Goal: Task Accomplishment & Management: Manage account settings

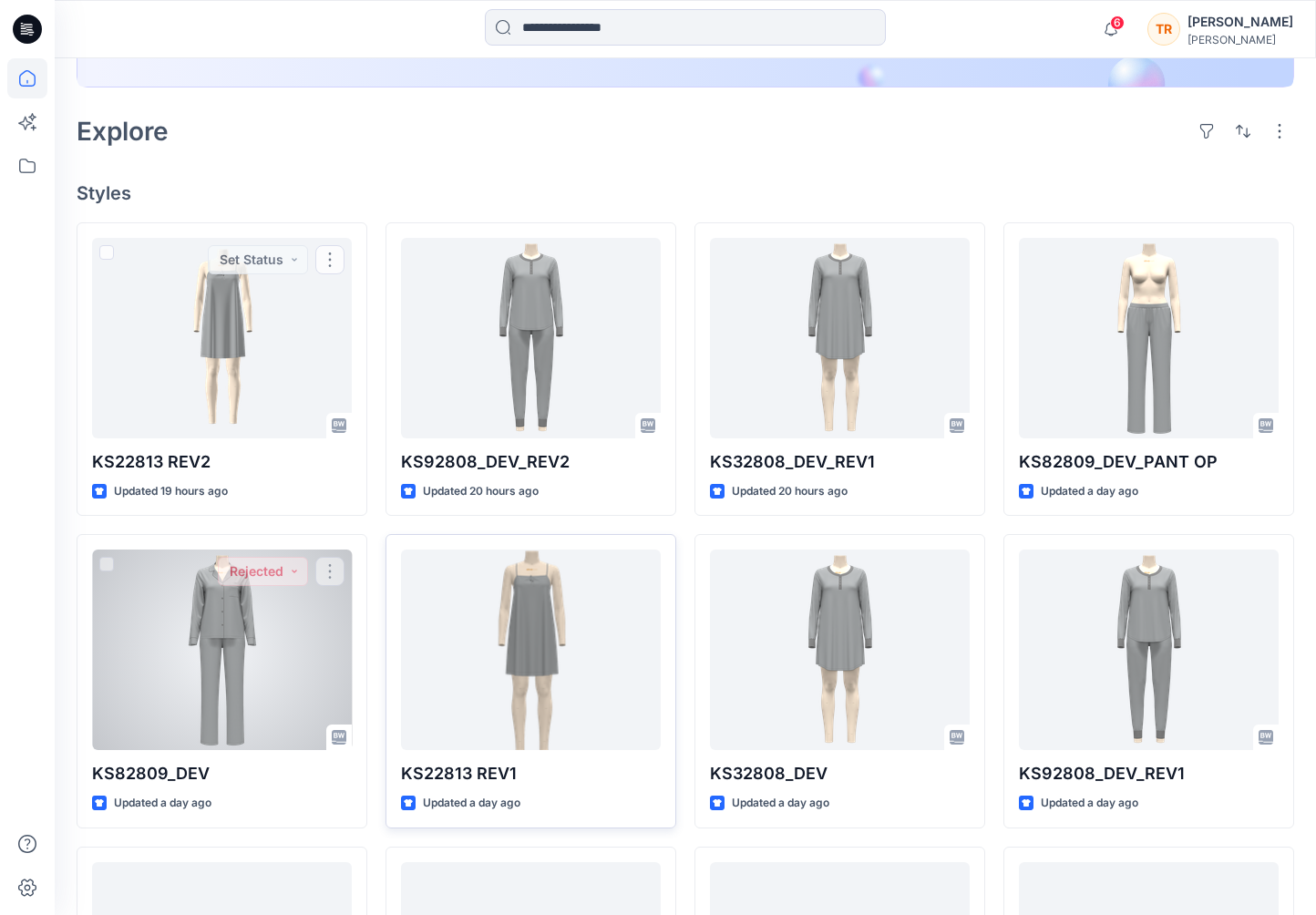
scroll to position [384, 0]
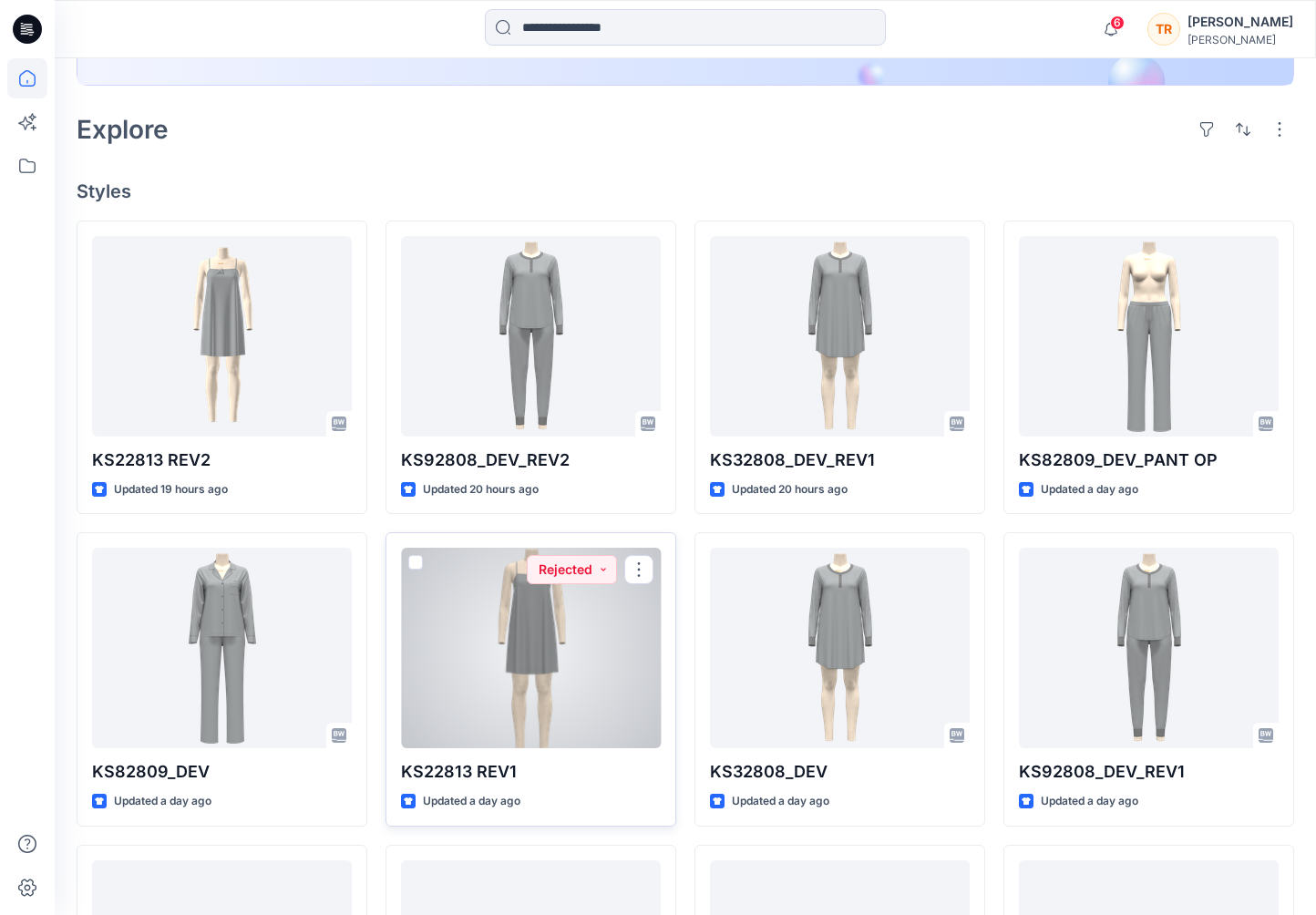
click at [586, 665] on div at bounding box center [531, 647] width 260 height 200
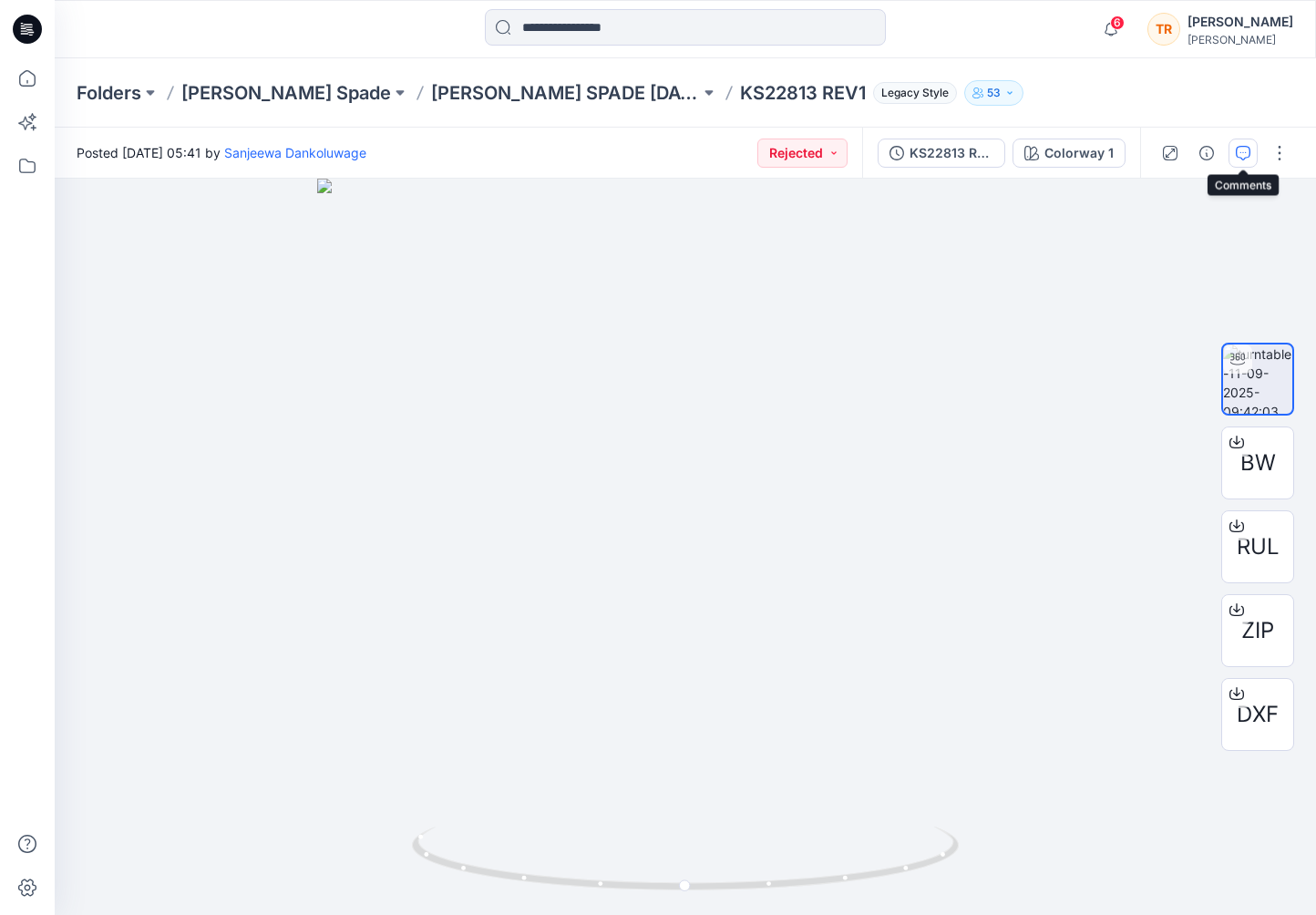
click at [1238, 156] on icon "button" at bounding box center [1243, 153] width 15 height 15
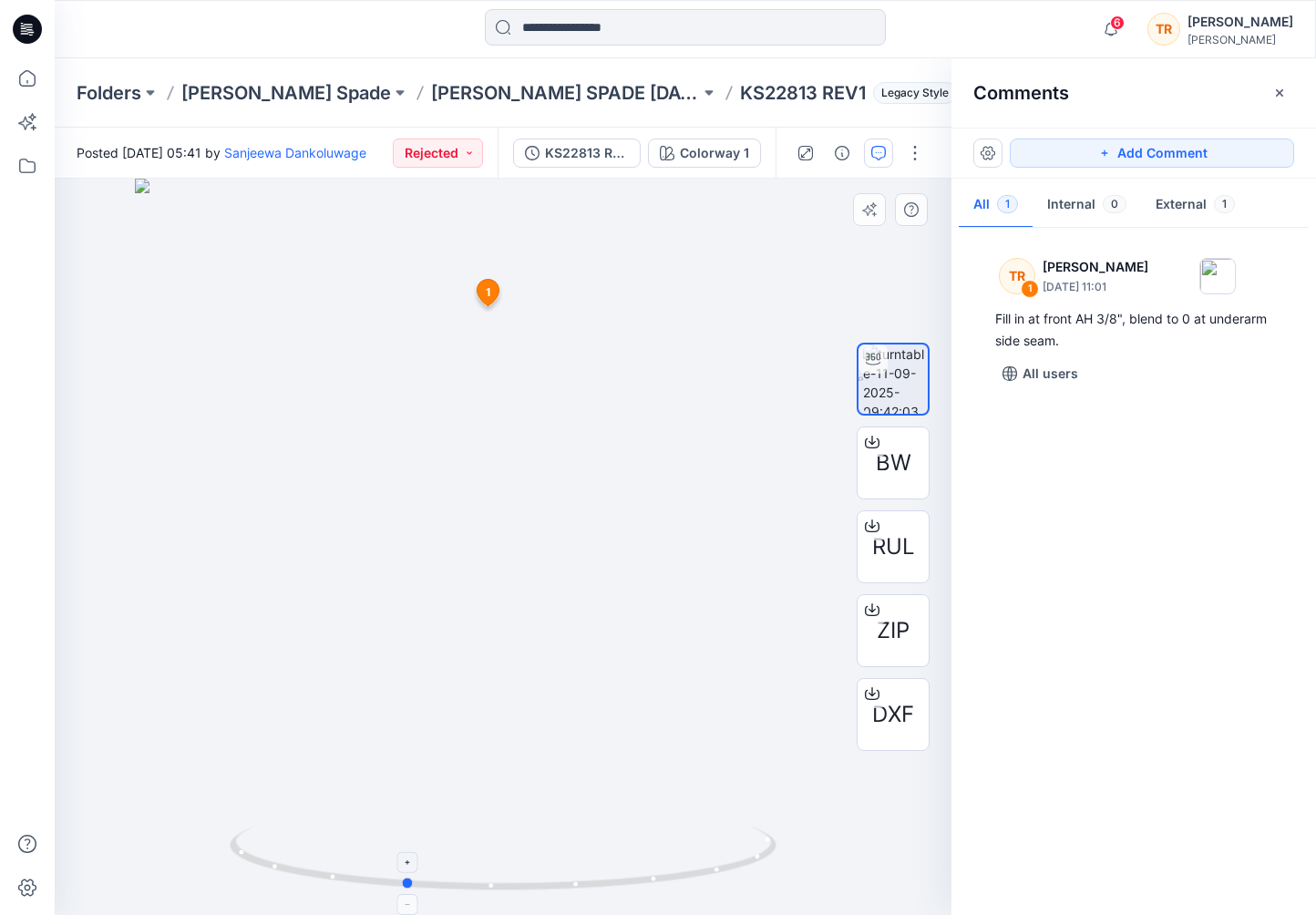
drag, startPoint x: 746, startPoint y: 850, endPoint x: 649, endPoint y: 866, distance: 98.3
click at [649, 866] on icon at bounding box center [505, 860] width 551 height 69
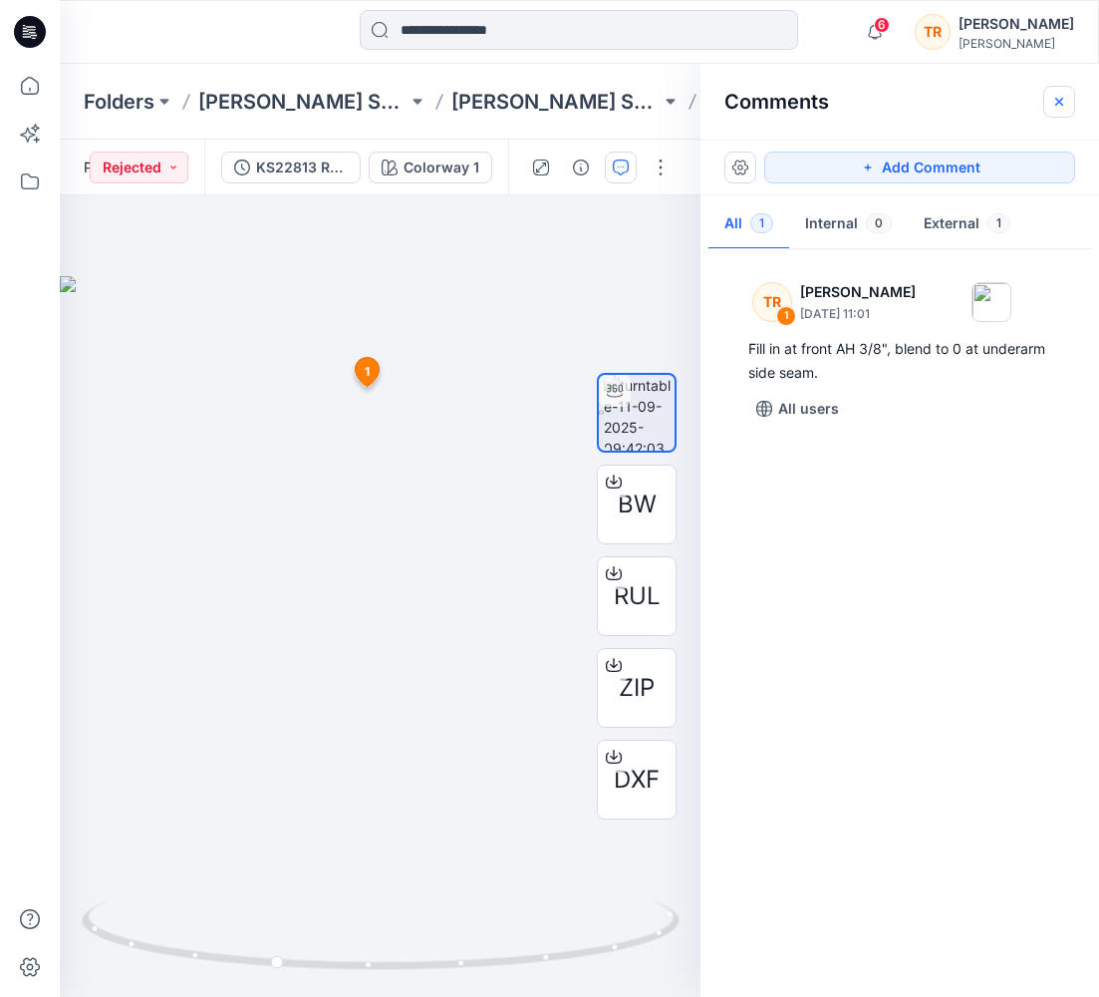
click at [1048, 98] on button "button" at bounding box center [1060, 102] width 32 height 32
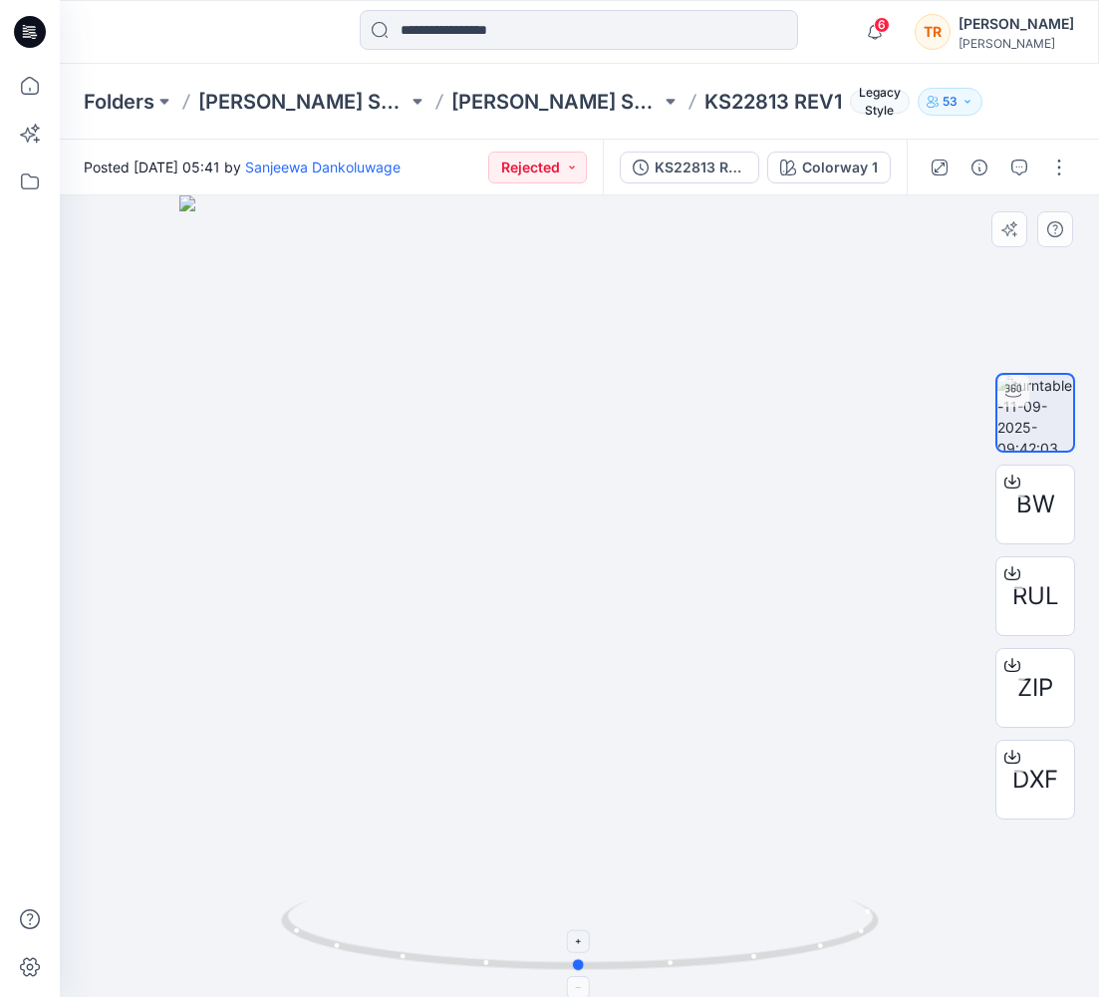
drag, startPoint x: 407, startPoint y: 944, endPoint x: 512, endPoint y: 947, distance: 105.7
click at [512, 947] on icon at bounding box center [582, 937] width 603 height 75
click at [874, 957] on icon at bounding box center [582, 937] width 603 height 75
drag, startPoint x: 878, startPoint y: 932, endPoint x: 784, endPoint y: 960, distance: 97.8
click at [784, 960] on icon at bounding box center [582, 937] width 603 height 75
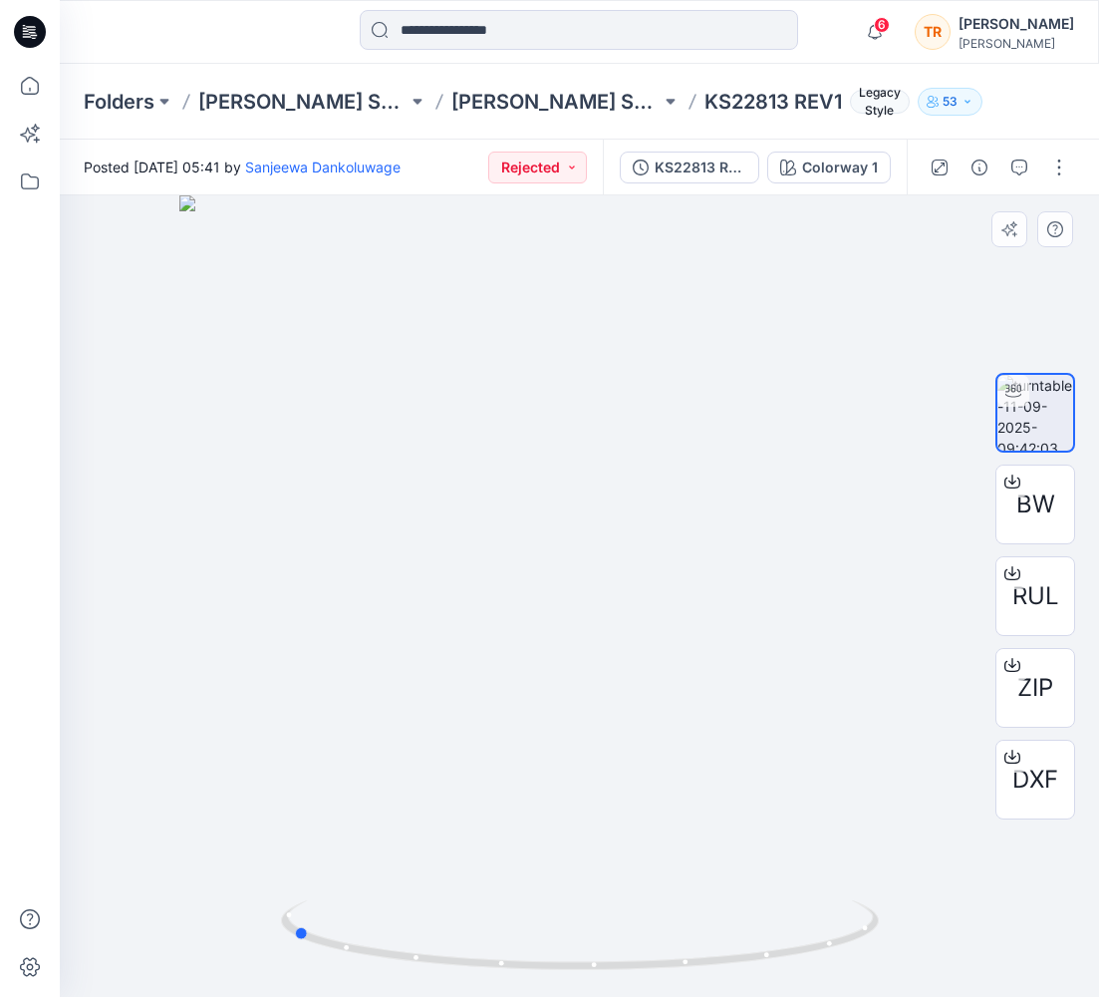
drag, startPoint x: 849, startPoint y: 939, endPoint x: 656, endPoint y: 993, distance: 200.7
click at [656, 993] on div at bounding box center [580, 595] width 1040 height 801
drag, startPoint x: 563, startPoint y: 447, endPoint x: 598, endPoint y: 742, distance: 297.1
click at [598, 742] on img at bounding box center [615, 595] width 1296 height 801
drag, startPoint x: 611, startPoint y: 944, endPoint x: 746, endPoint y: 921, distance: 136.5
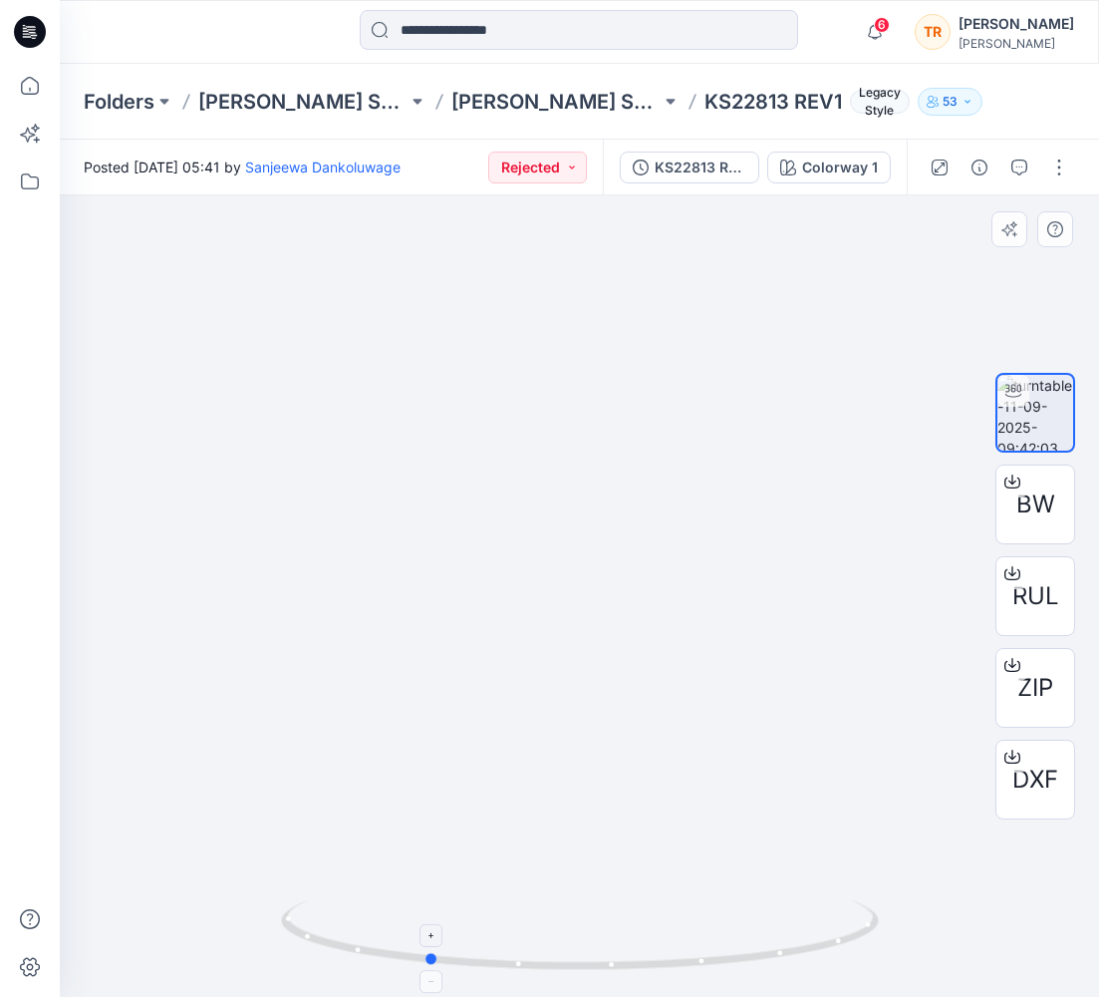
click at [746, 921] on icon at bounding box center [582, 937] width 603 height 75
click at [487, 92] on p "[PERSON_NAME] SPADE [DATE]" at bounding box center [555, 102] width 209 height 28
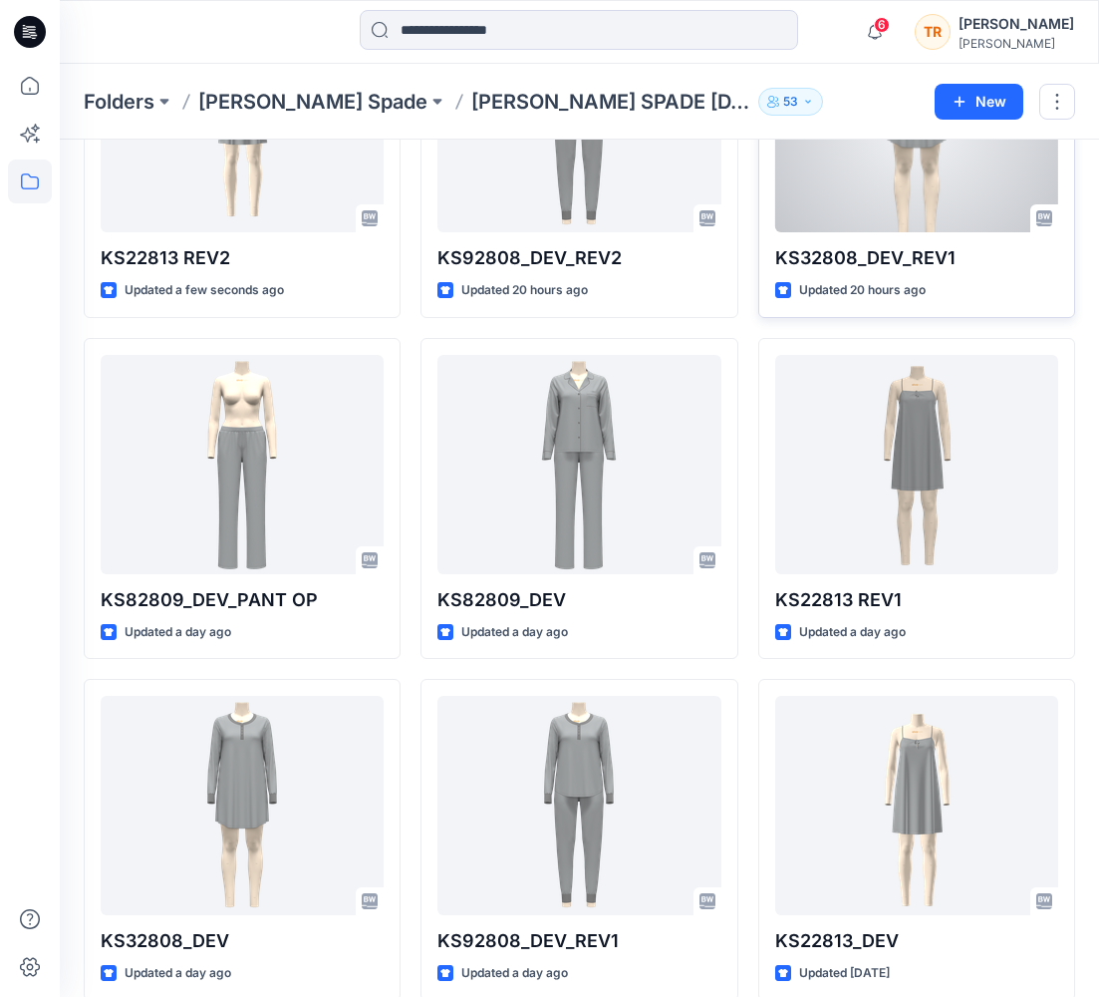
scroll to position [276, 0]
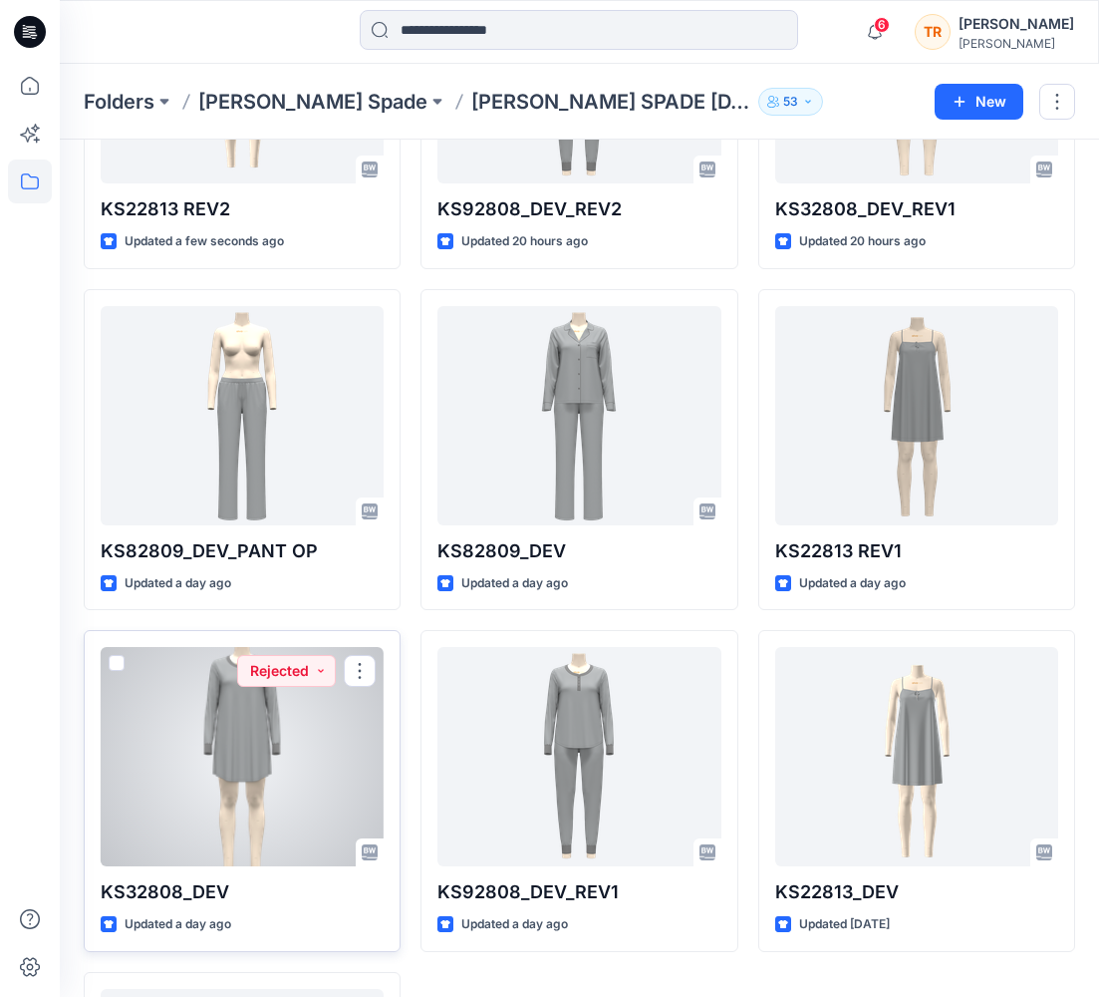
click at [249, 734] on div at bounding box center [242, 756] width 283 height 219
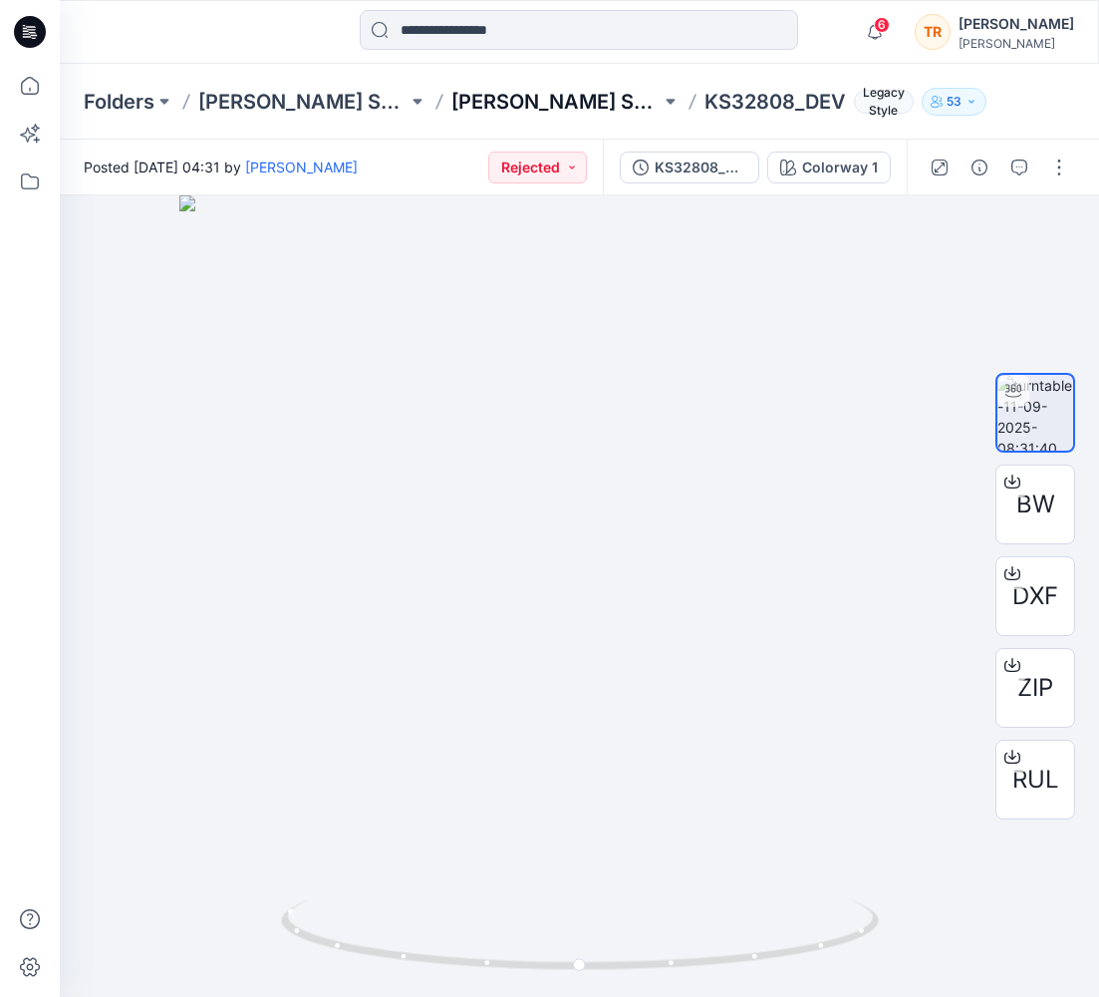
click at [519, 110] on p "[PERSON_NAME] SPADE [DATE]" at bounding box center [555, 102] width 209 height 28
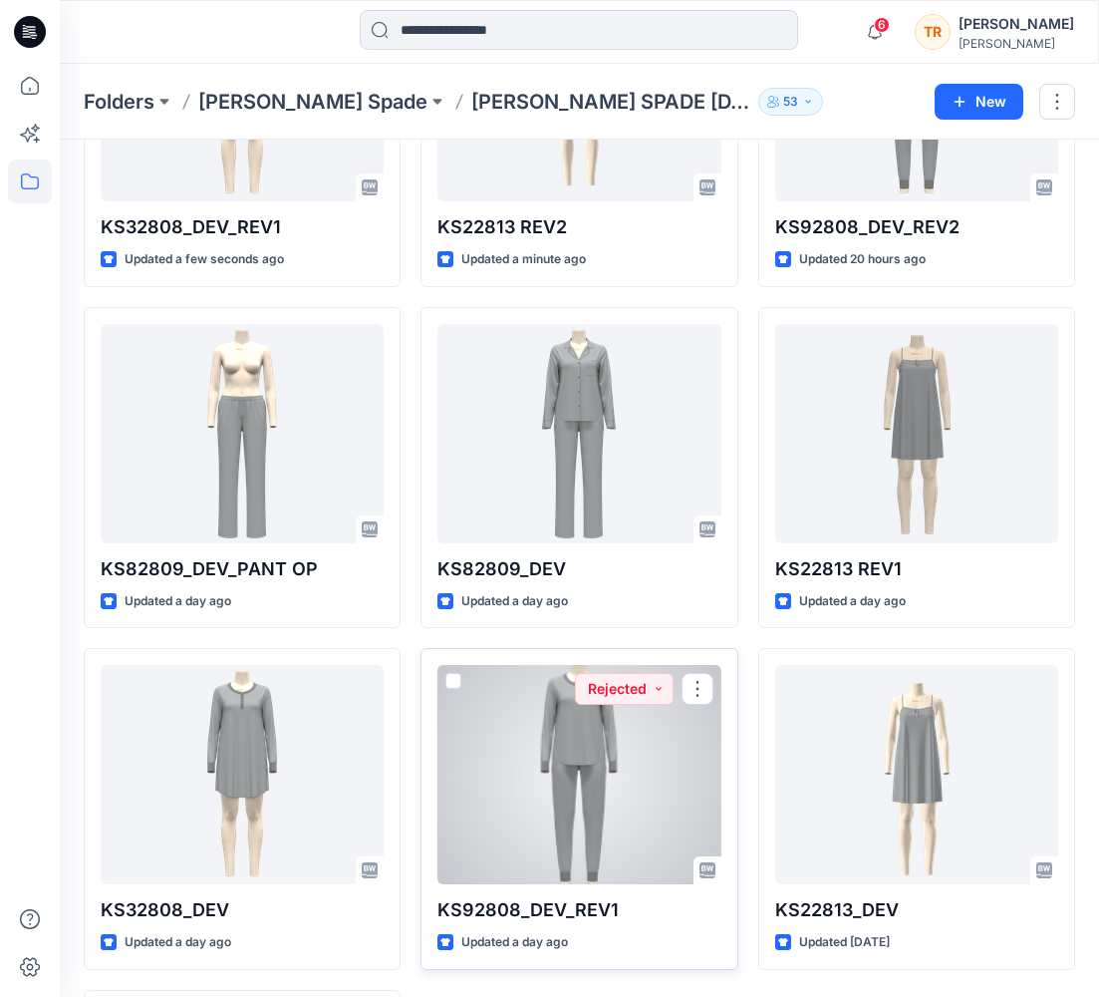
scroll to position [260, 0]
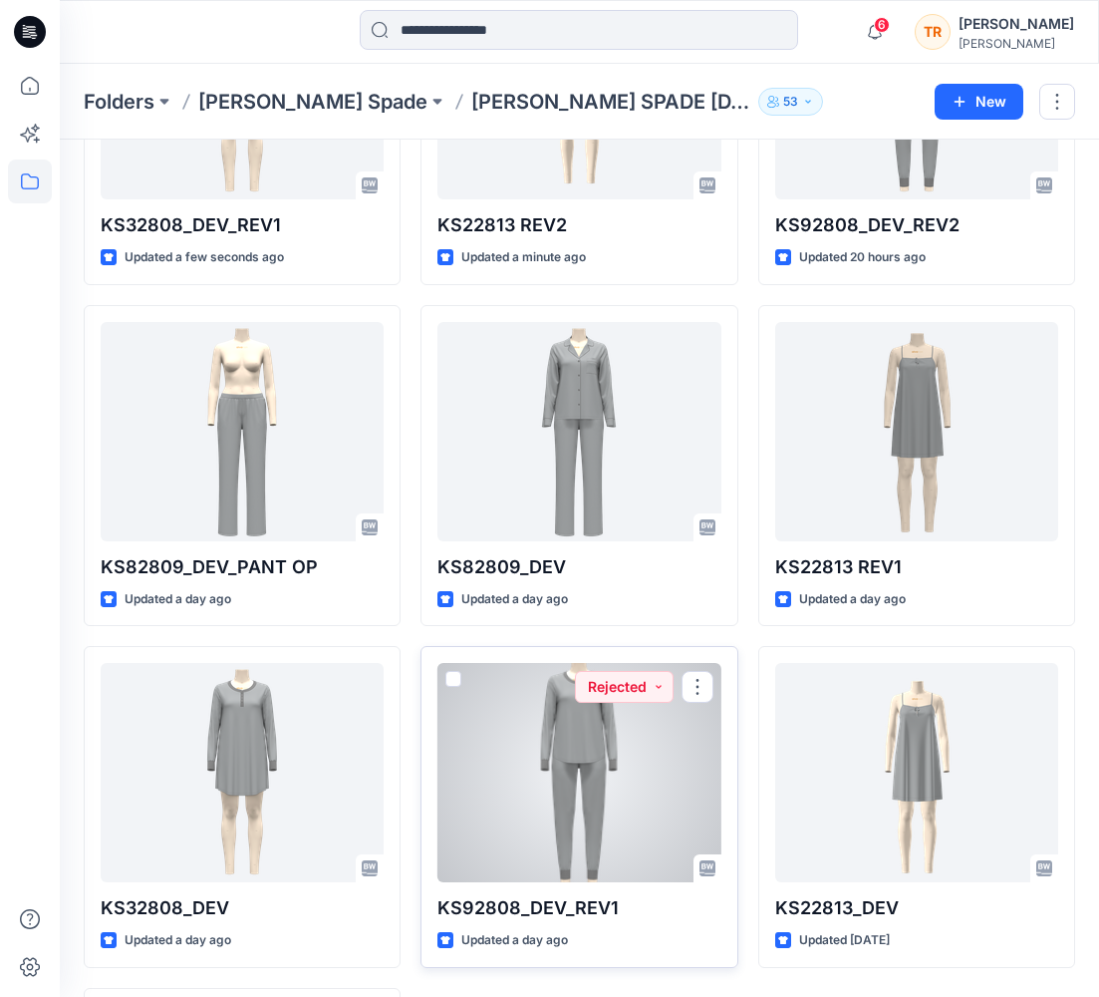
click at [562, 794] on div at bounding box center [579, 772] width 283 height 219
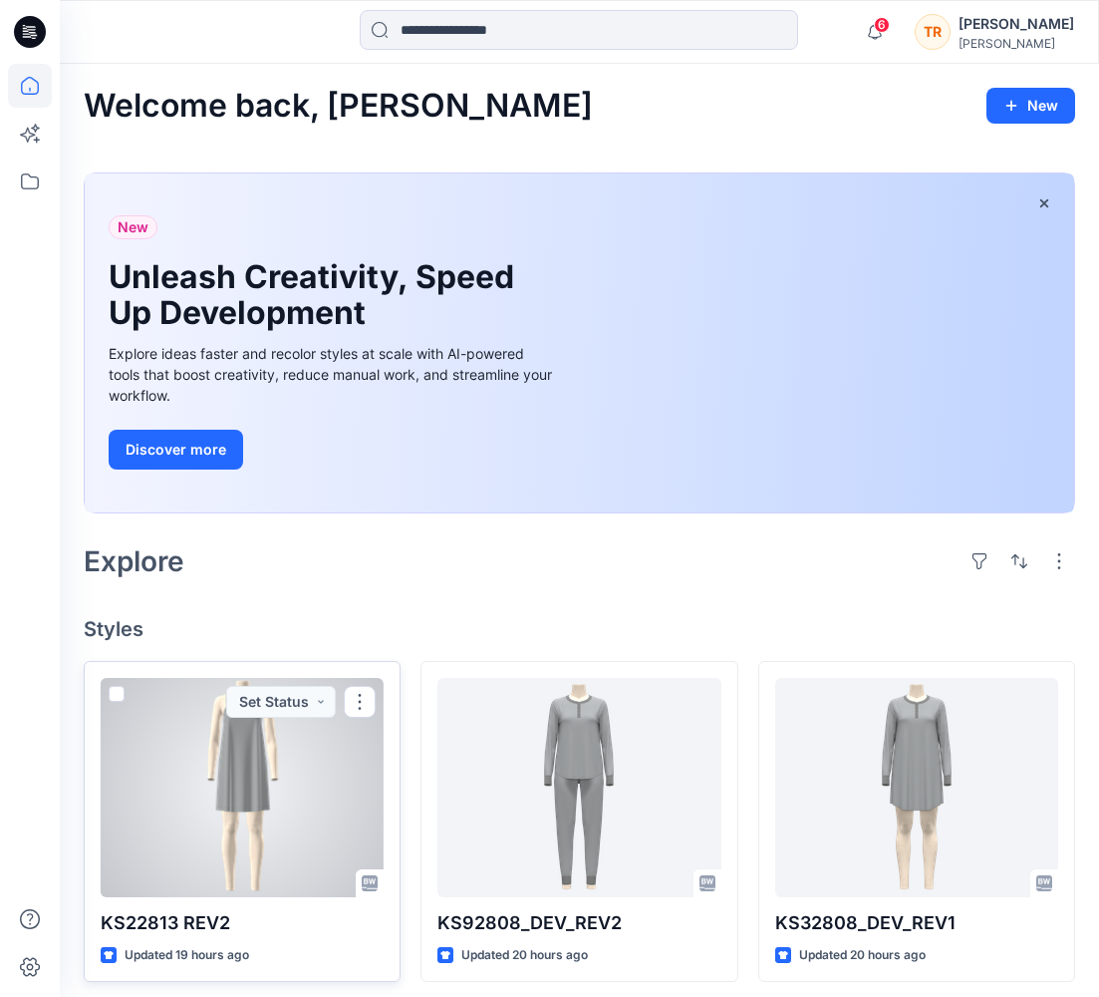
click at [214, 755] on div at bounding box center [242, 787] width 283 height 219
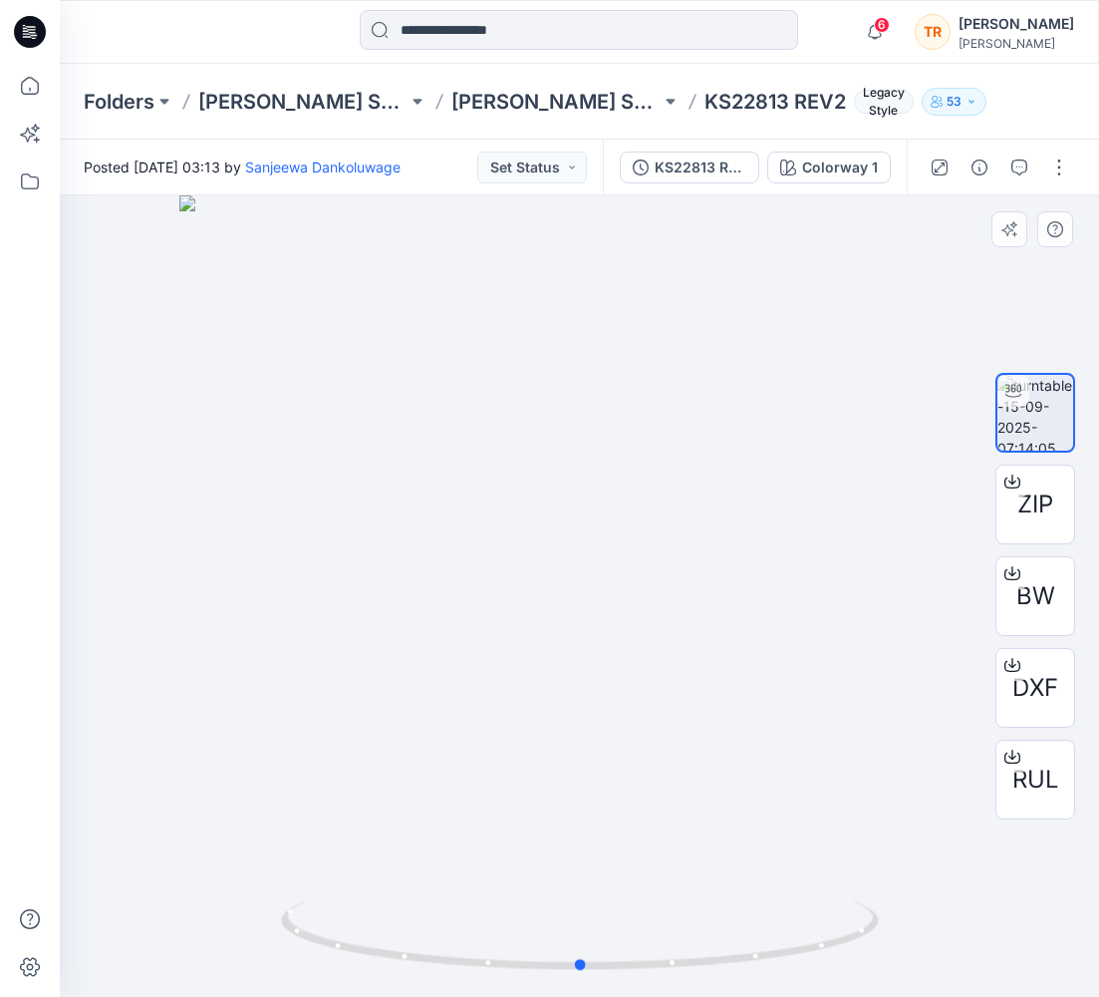
drag, startPoint x: 874, startPoint y: 920, endPoint x: 875, endPoint y: 857, distance: 62.8
click at [875, 857] on div at bounding box center [580, 595] width 1040 height 801
drag, startPoint x: 793, startPoint y: 941, endPoint x: 721, endPoint y: 943, distance: 72.8
click at [721, 943] on icon at bounding box center [582, 937] width 603 height 75
drag, startPoint x: 823, startPoint y: 933, endPoint x: 801, endPoint y: 897, distance: 42.0
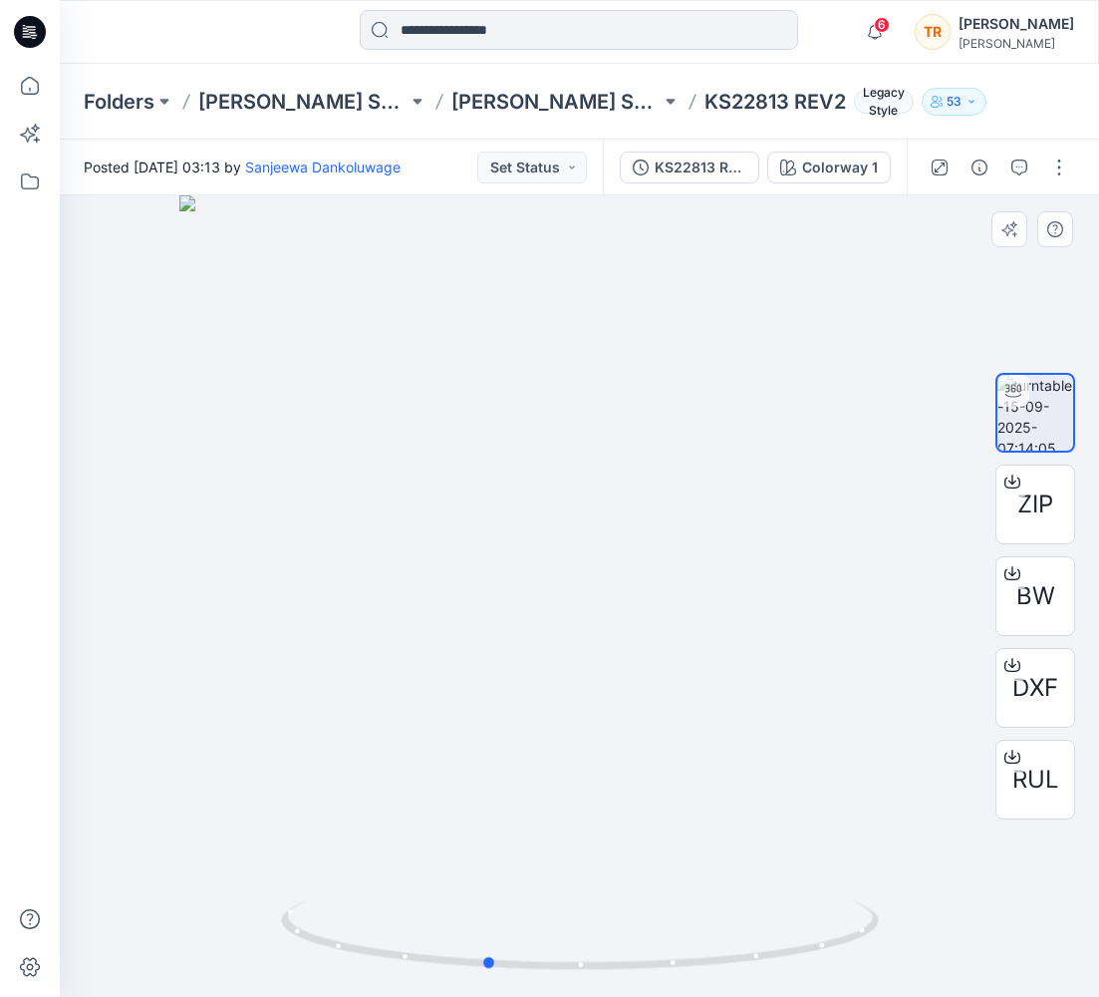
click at [801, 897] on div at bounding box center [580, 595] width 1040 height 801
drag, startPoint x: 715, startPoint y: 511, endPoint x: 702, endPoint y: 729, distance: 217.7
click at [702, 729] on img at bounding box center [567, 590] width 1256 height 811
drag, startPoint x: 842, startPoint y: 925, endPoint x: 703, endPoint y: 958, distance: 143.4
click at [703, 958] on icon at bounding box center [582, 937] width 603 height 75
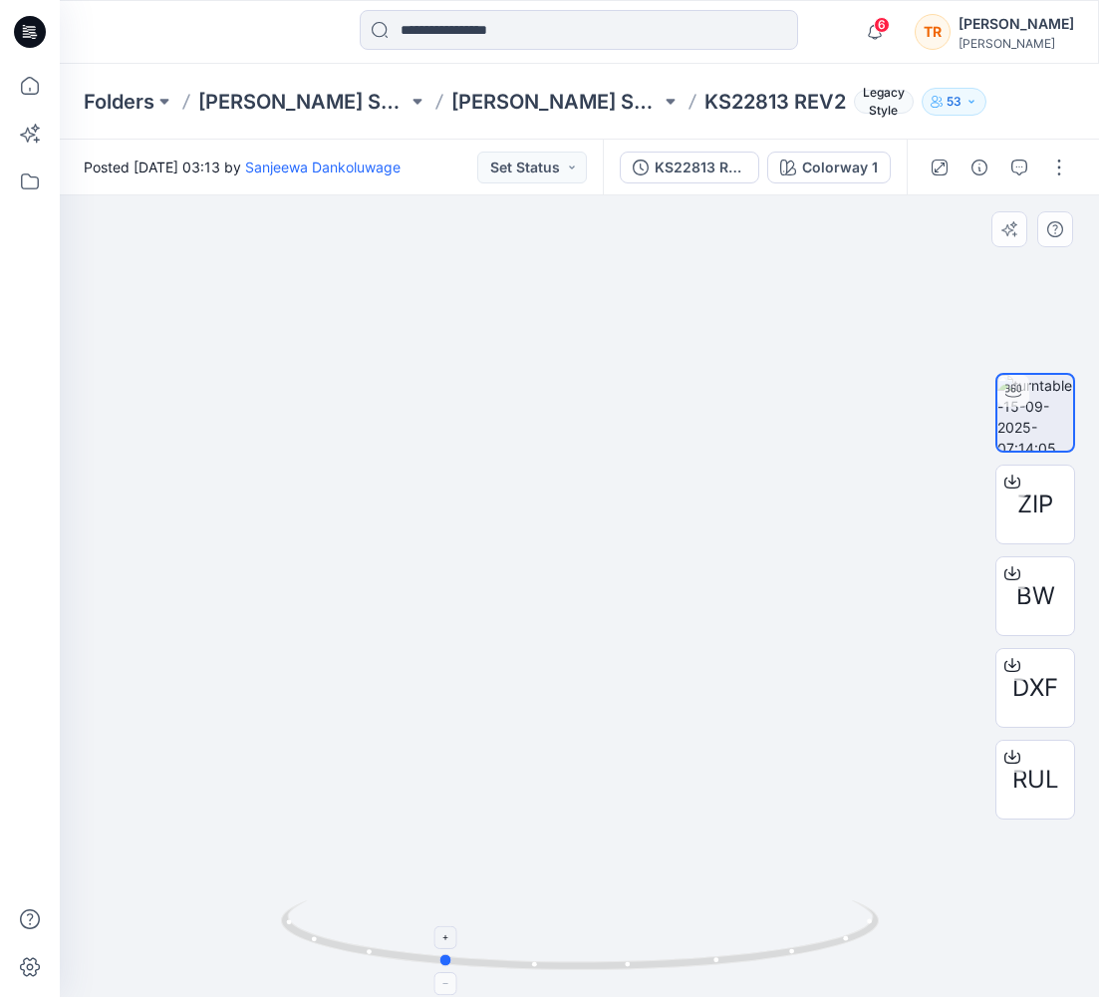
drag, startPoint x: 569, startPoint y: 970, endPoint x: 664, endPoint y: 953, distance: 96.2
click at [664, 953] on icon at bounding box center [582, 937] width 603 height 75
drag, startPoint x: 666, startPoint y: 820, endPoint x: 555, endPoint y: 707, distance: 158.6
click at [555, 707] on img at bounding box center [473, 534] width 1256 height 926
drag, startPoint x: 777, startPoint y: 949, endPoint x: 858, endPoint y: 886, distance: 102.3
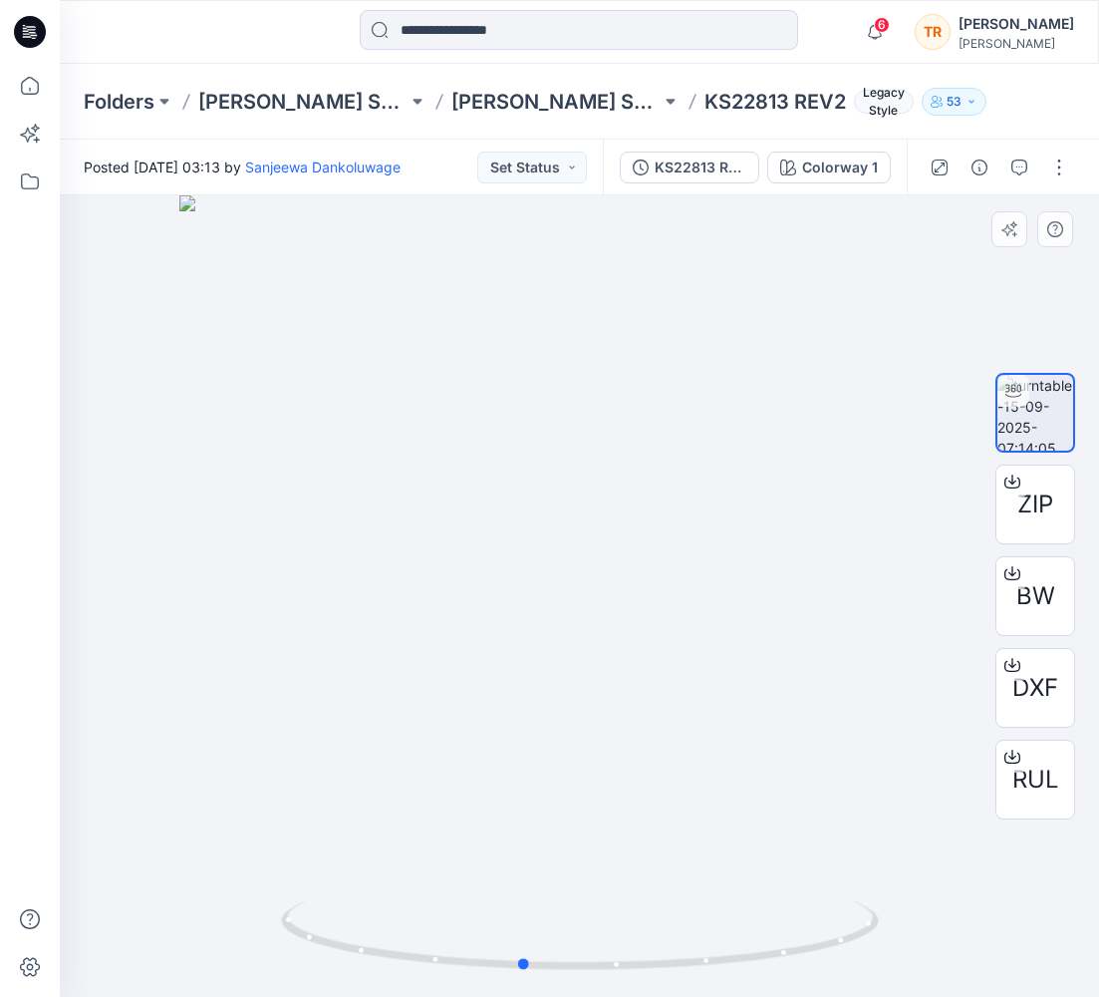
click at [858, 886] on div at bounding box center [580, 595] width 1040 height 801
drag, startPoint x: 564, startPoint y: 964, endPoint x: 682, endPoint y: 927, distance: 123.3
click at [682, 927] on icon at bounding box center [582, 937] width 603 height 75
click at [548, 172] on button "Set Status" at bounding box center [532, 167] width 110 height 32
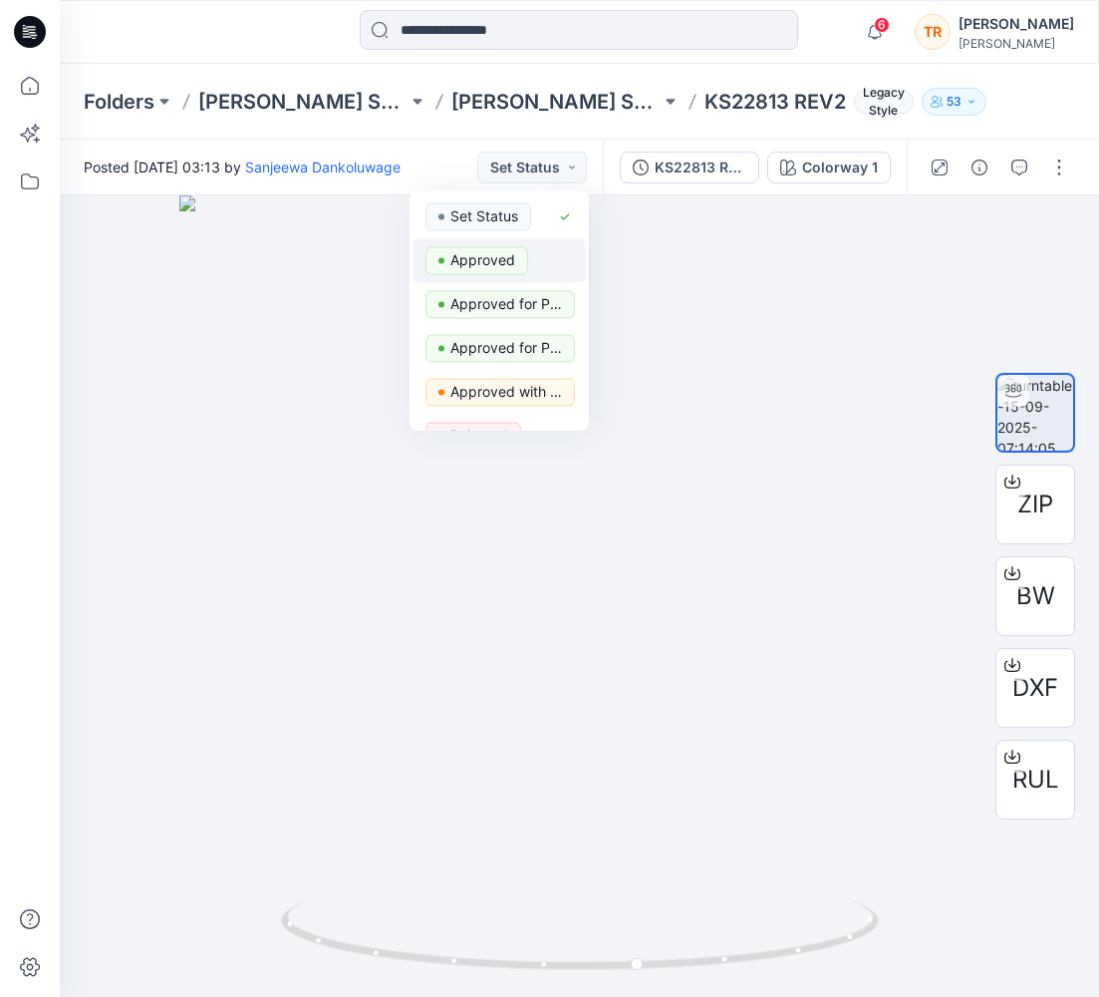
click at [495, 258] on p "Approved" at bounding box center [482, 260] width 65 height 26
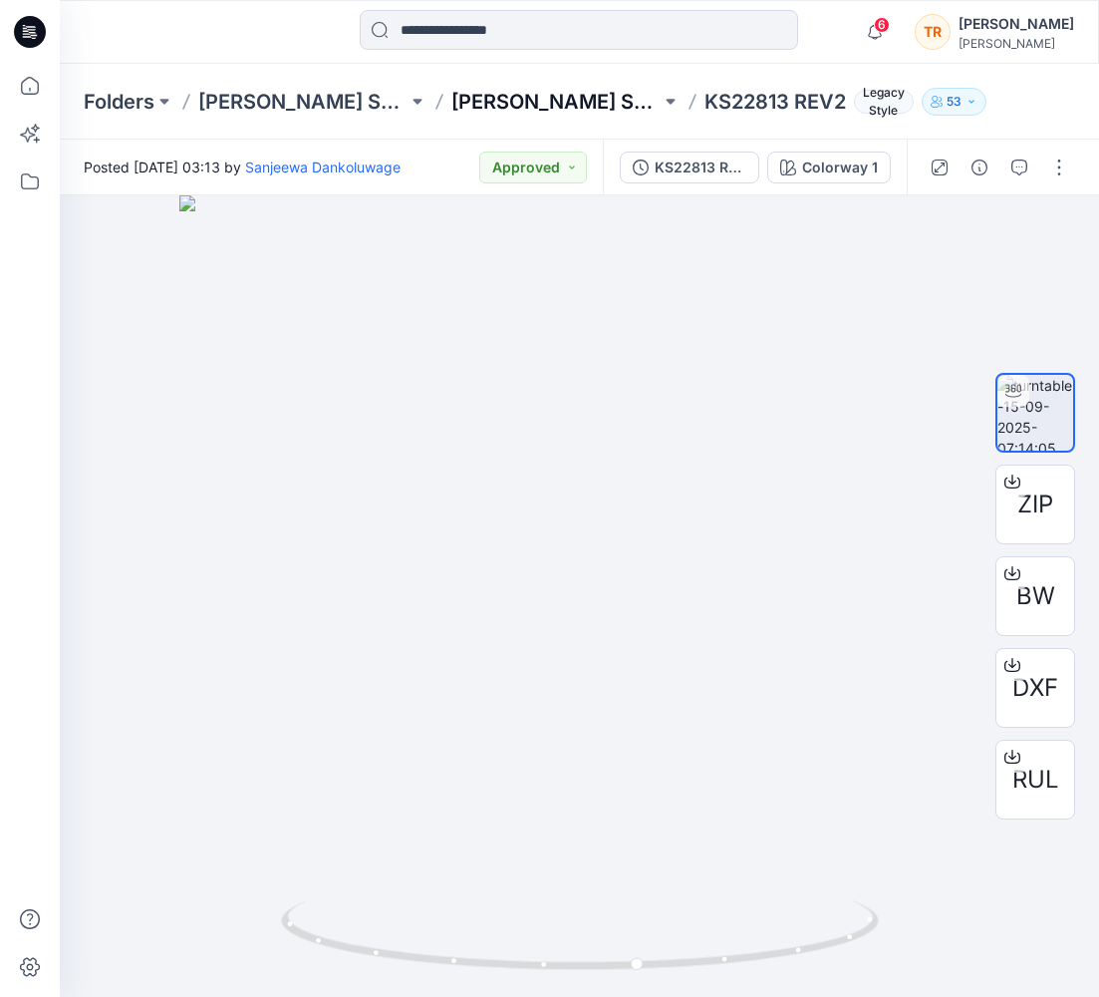
click at [455, 102] on p "[PERSON_NAME] SPADE [DATE]" at bounding box center [555, 102] width 209 height 28
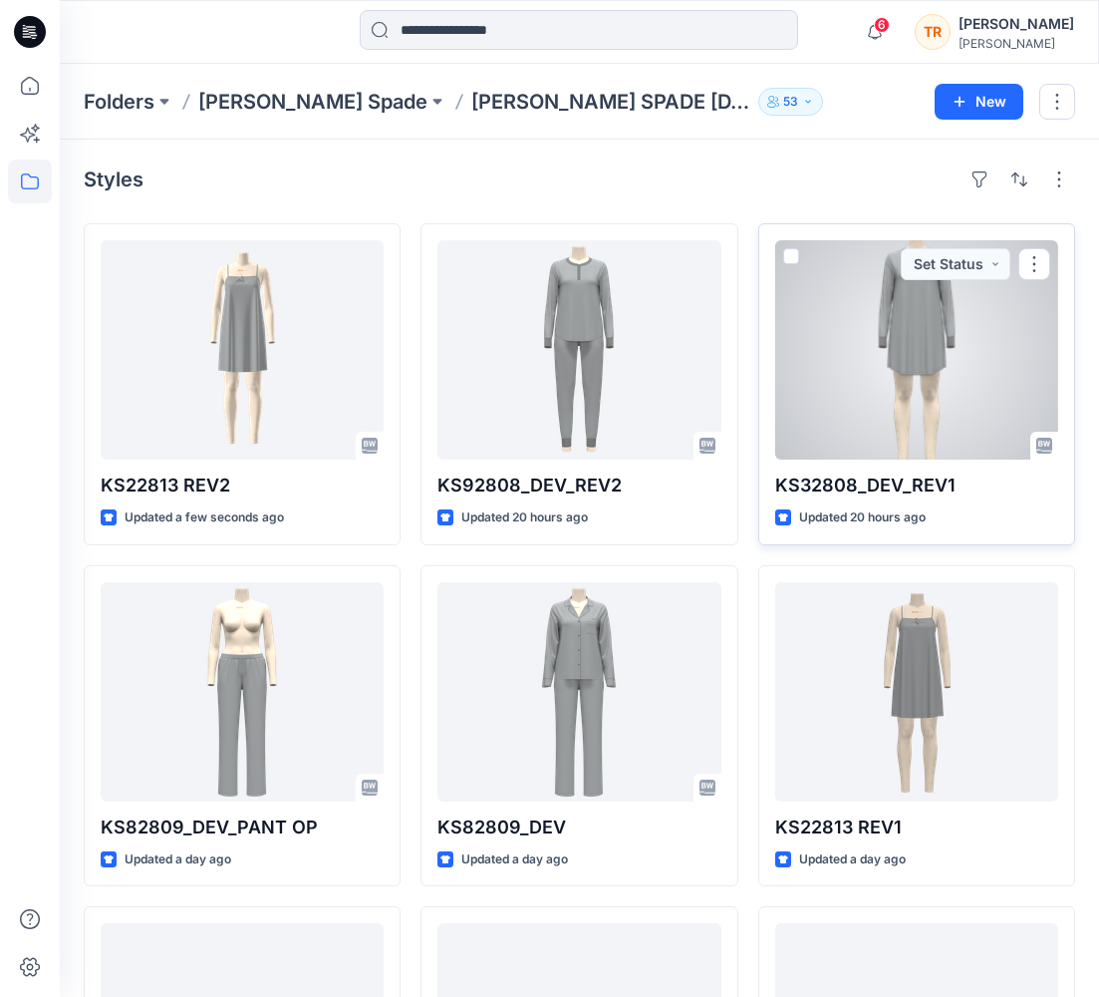
click at [900, 377] on div at bounding box center [916, 349] width 283 height 219
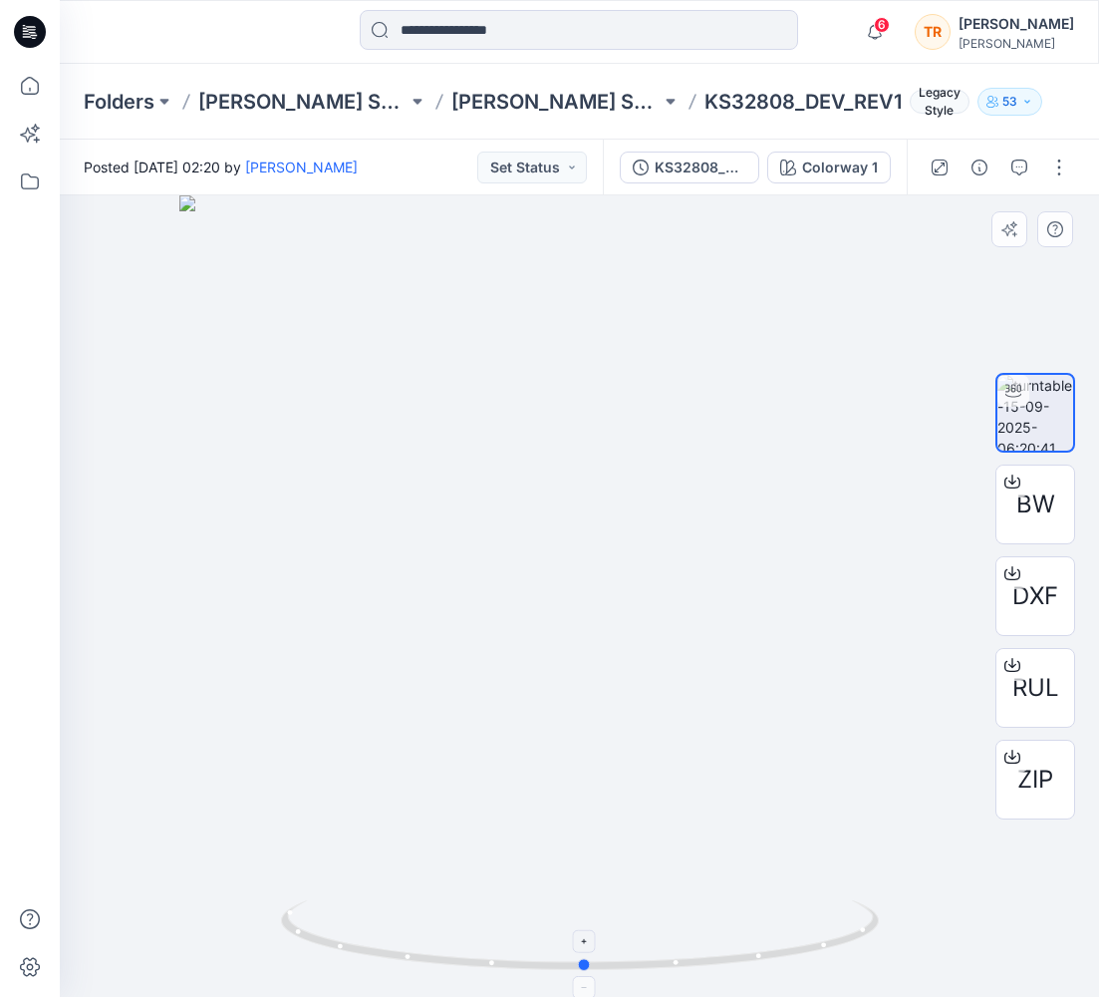
click at [877, 921] on icon at bounding box center [582, 937] width 603 height 75
click at [527, 171] on button "Set Status" at bounding box center [532, 167] width 110 height 32
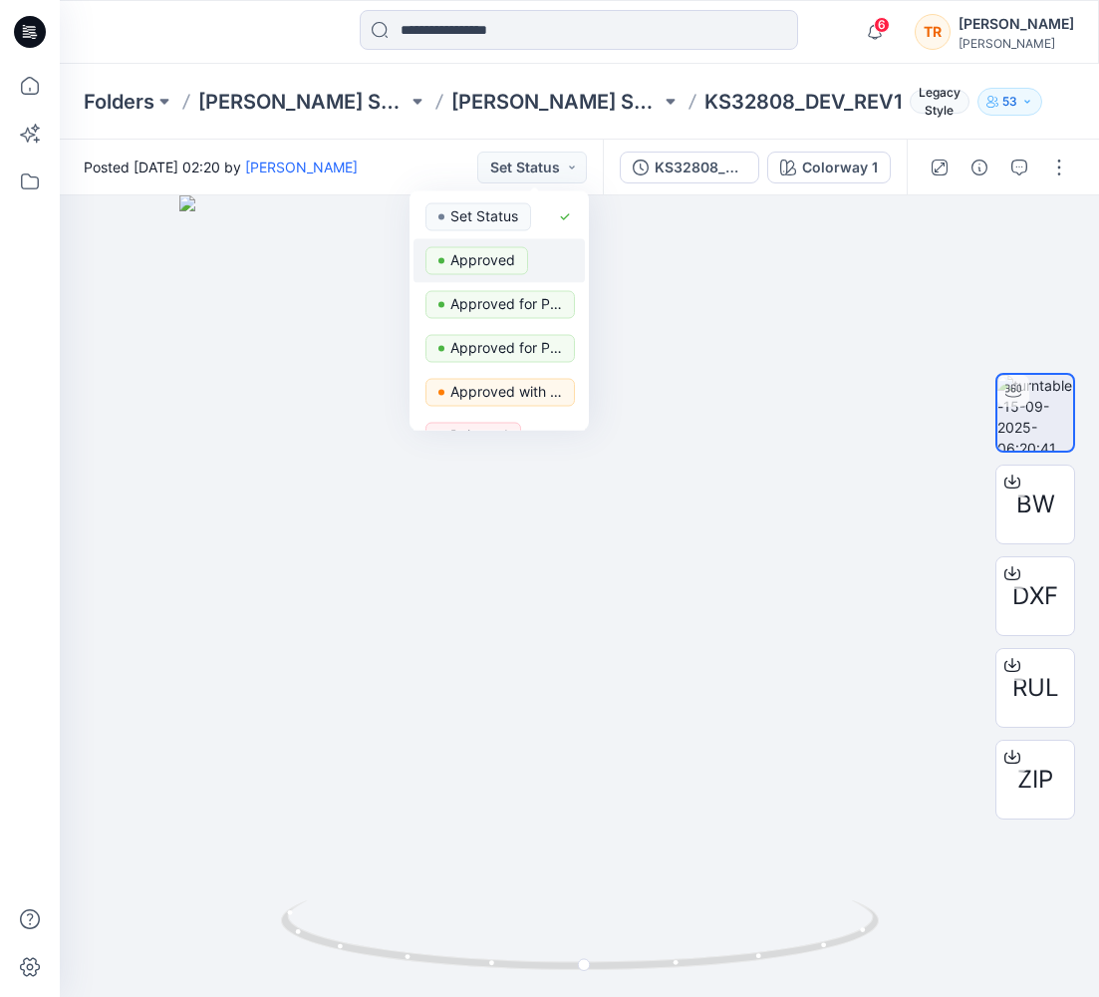
click at [495, 255] on p "Approved" at bounding box center [482, 260] width 65 height 26
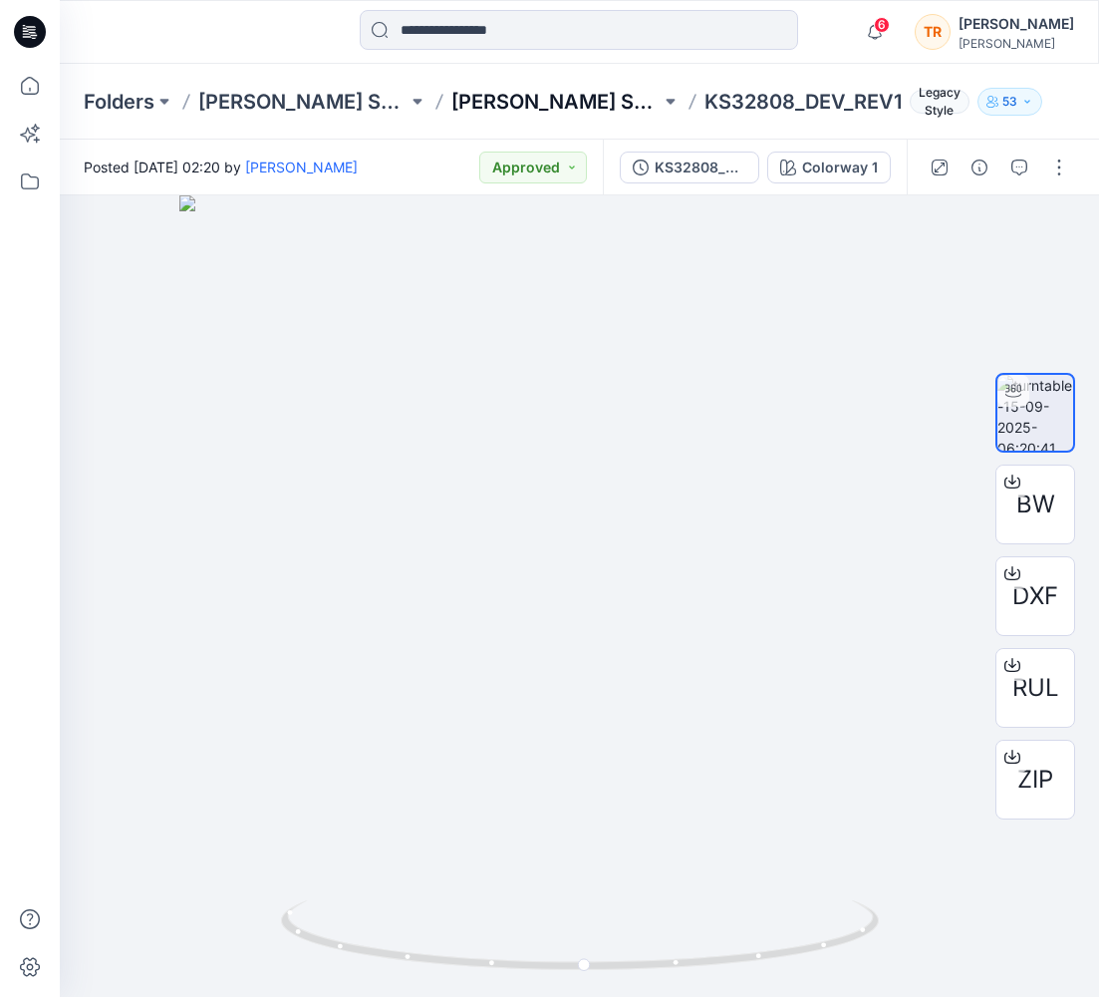
click at [480, 104] on p "[PERSON_NAME] SPADE [DATE]" at bounding box center [555, 102] width 209 height 28
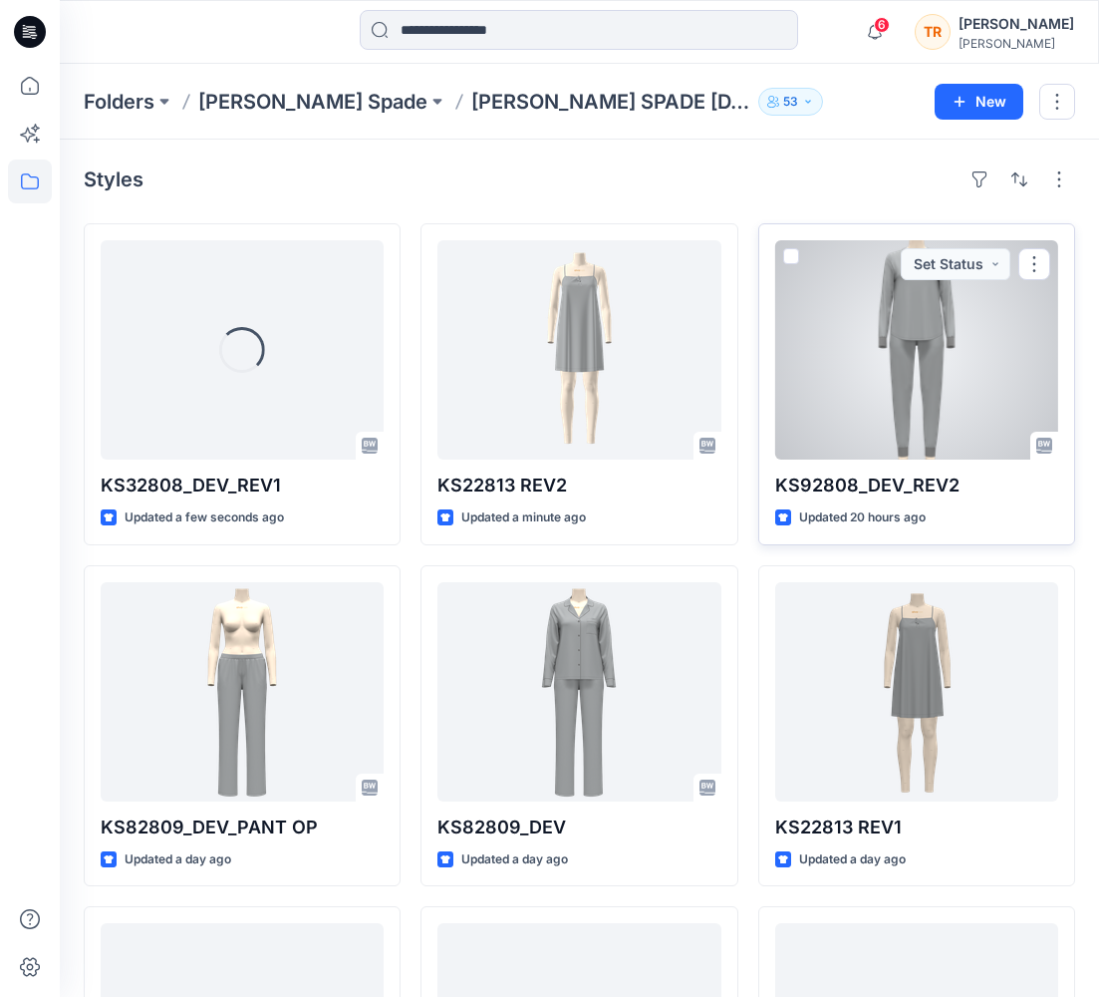
click at [912, 380] on div at bounding box center [916, 349] width 283 height 219
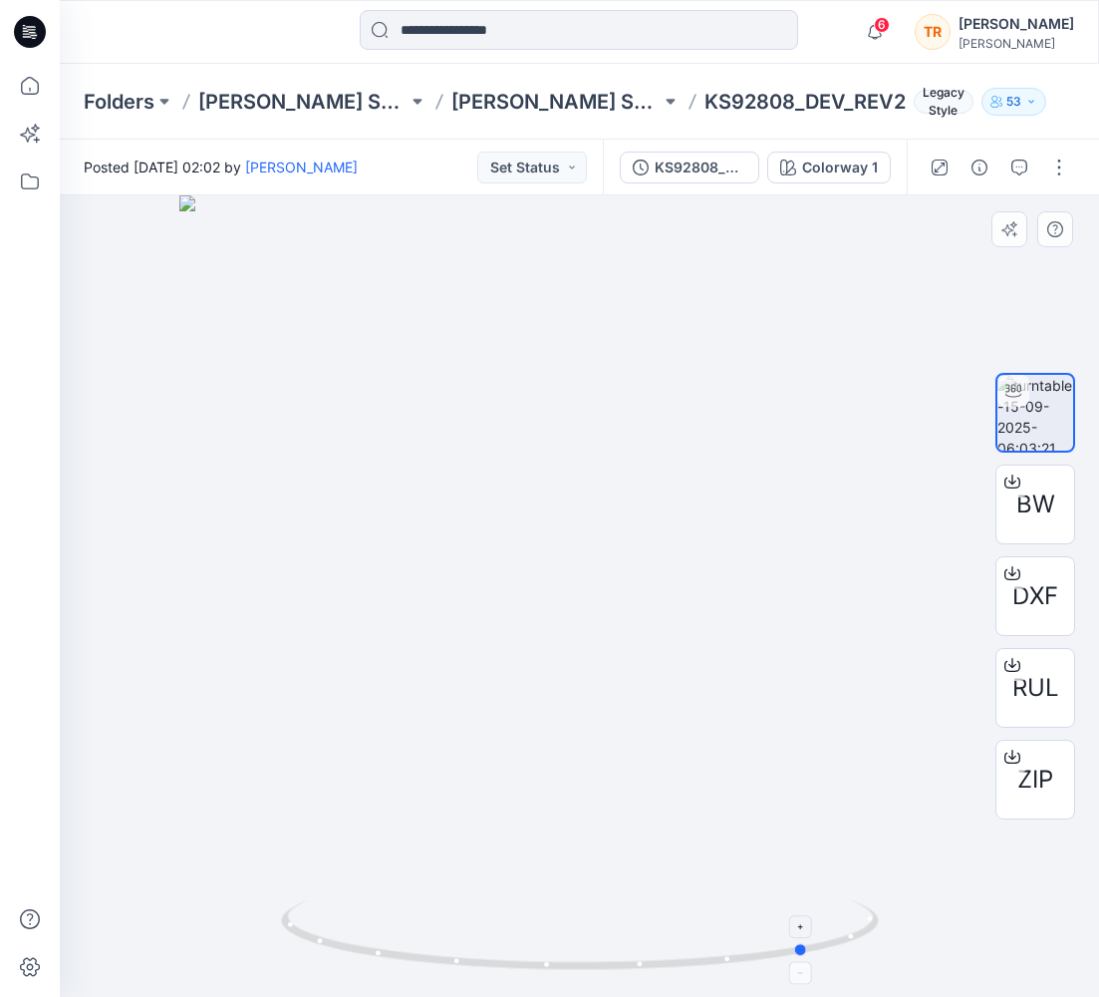
drag, startPoint x: 306, startPoint y: 926, endPoint x: 533, endPoint y: 907, distance: 228.0
click at [533, 907] on icon at bounding box center [582, 937] width 603 height 75
drag, startPoint x: 755, startPoint y: 958, endPoint x: 878, endPoint y: 921, distance: 128.0
click at [878, 921] on icon at bounding box center [582, 937] width 603 height 75
drag, startPoint x: 405, startPoint y: 964, endPoint x: 697, endPoint y: 913, distance: 296.4
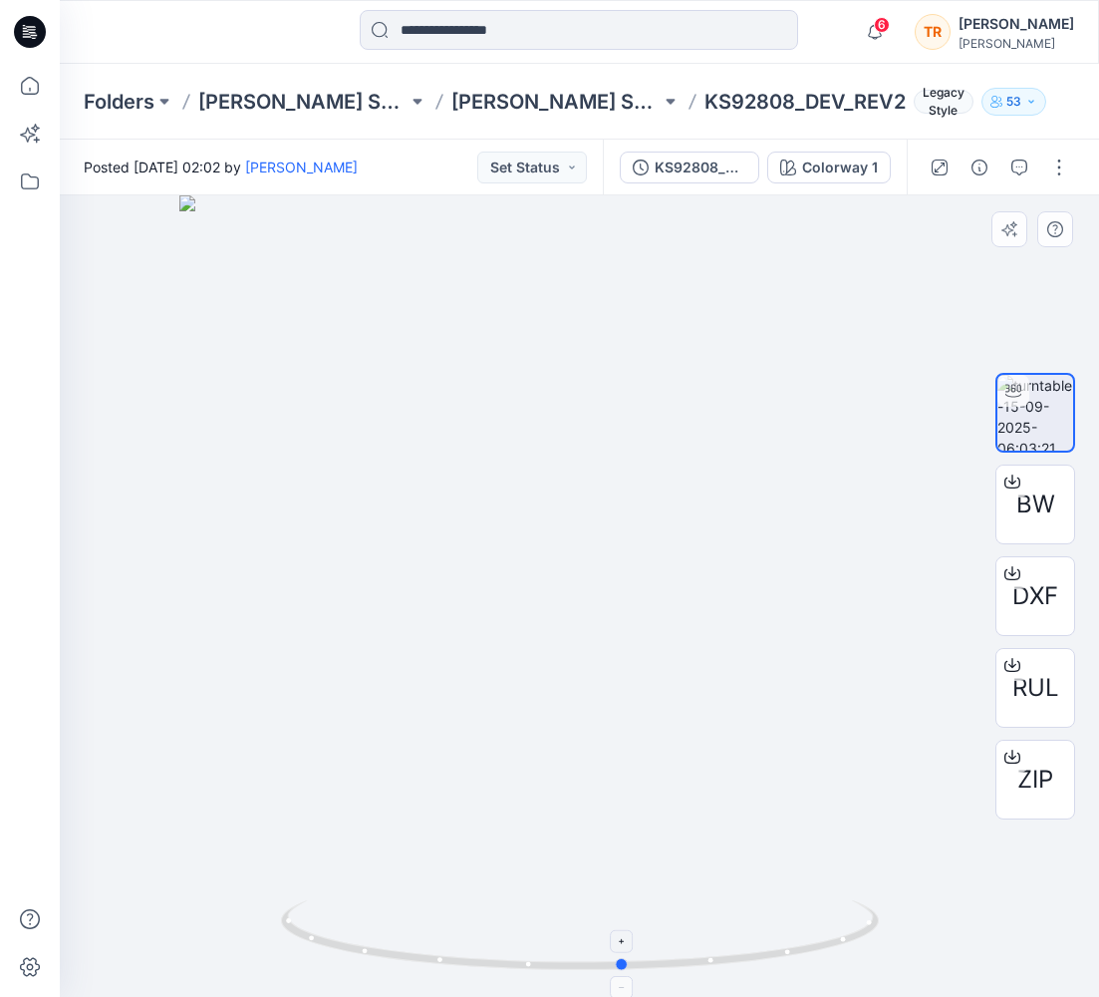
click at [697, 913] on icon at bounding box center [582, 937] width 603 height 75
click at [557, 163] on button "Set Status" at bounding box center [532, 167] width 110 height 32
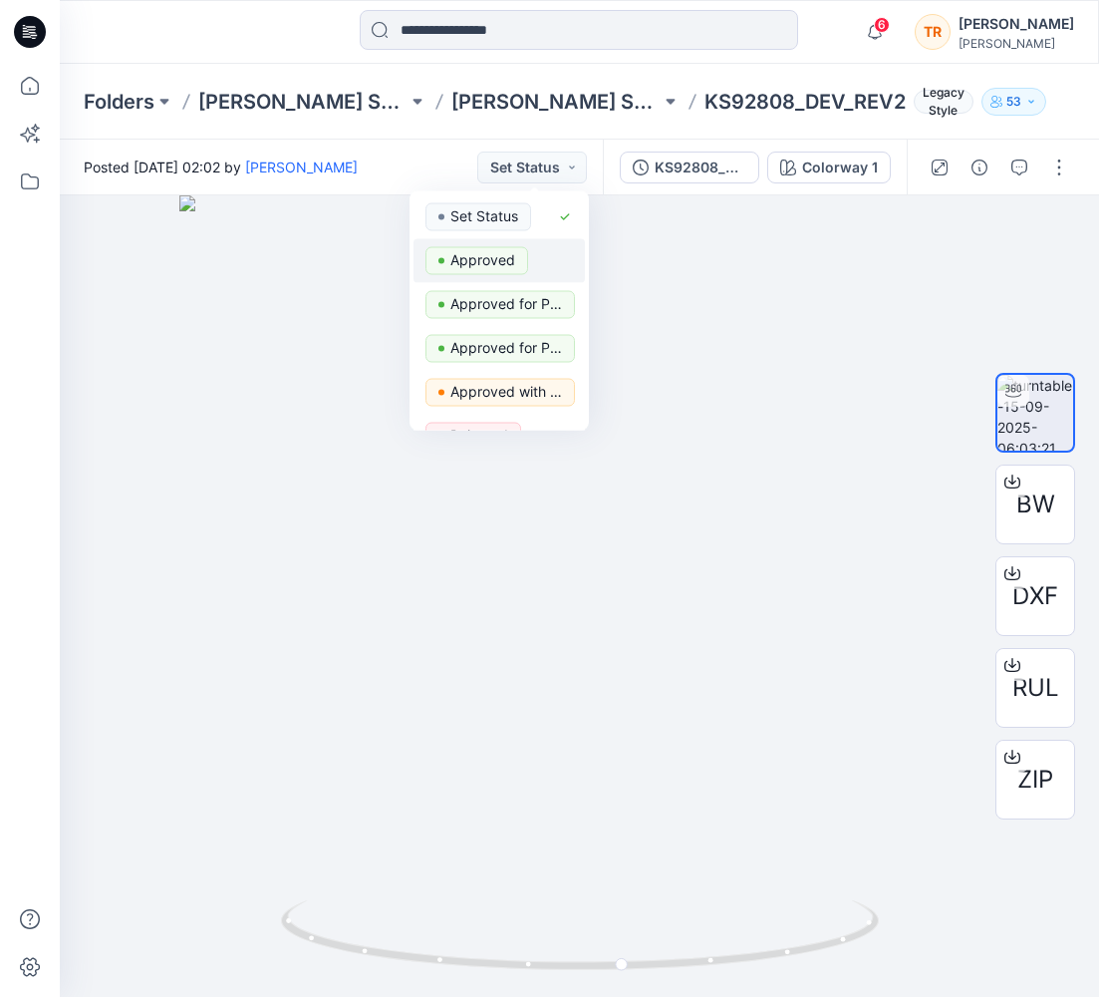
click at [488, 255] on p "Approved" at bounding box center [482, 260] width 65 height 26
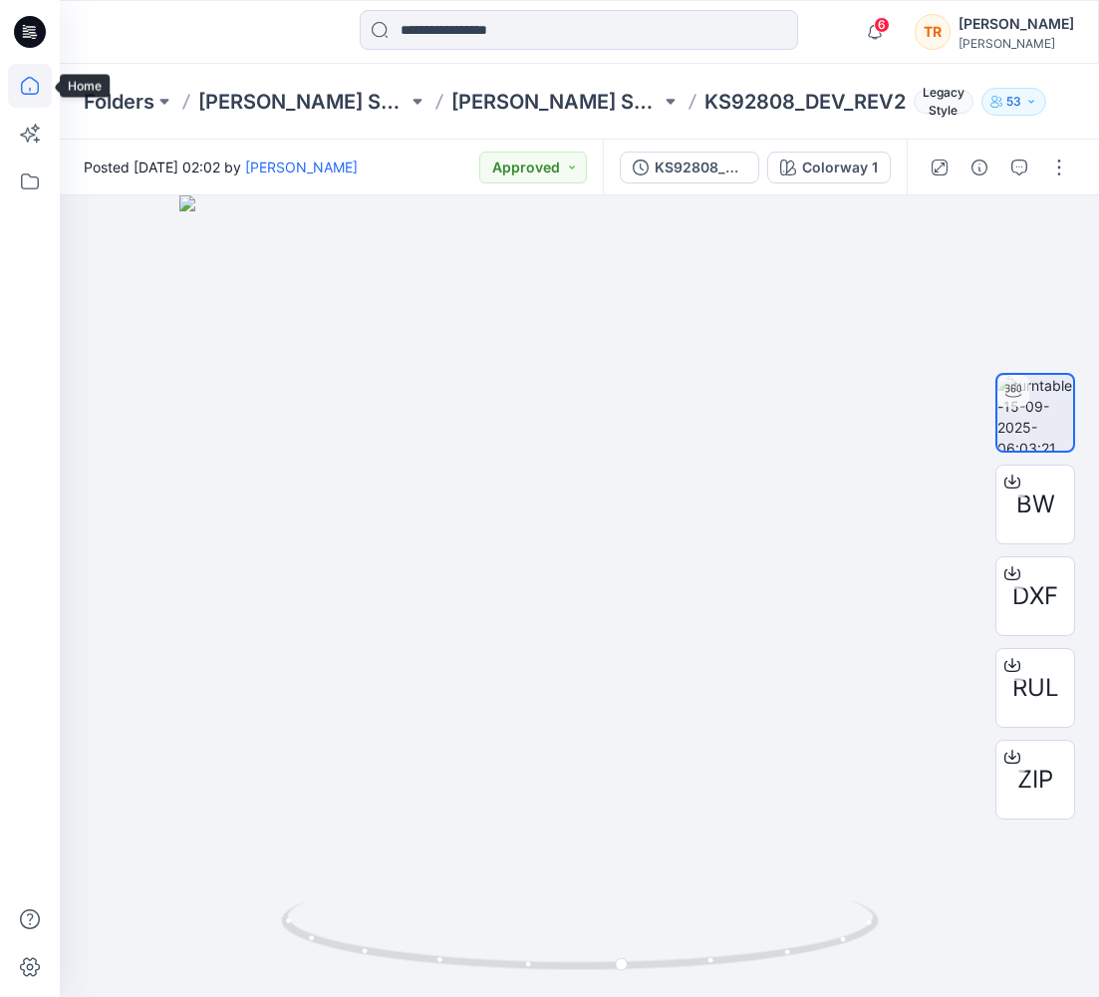
click at [29, 84] on icon at bounding box center [30, 86] width 44 height 44
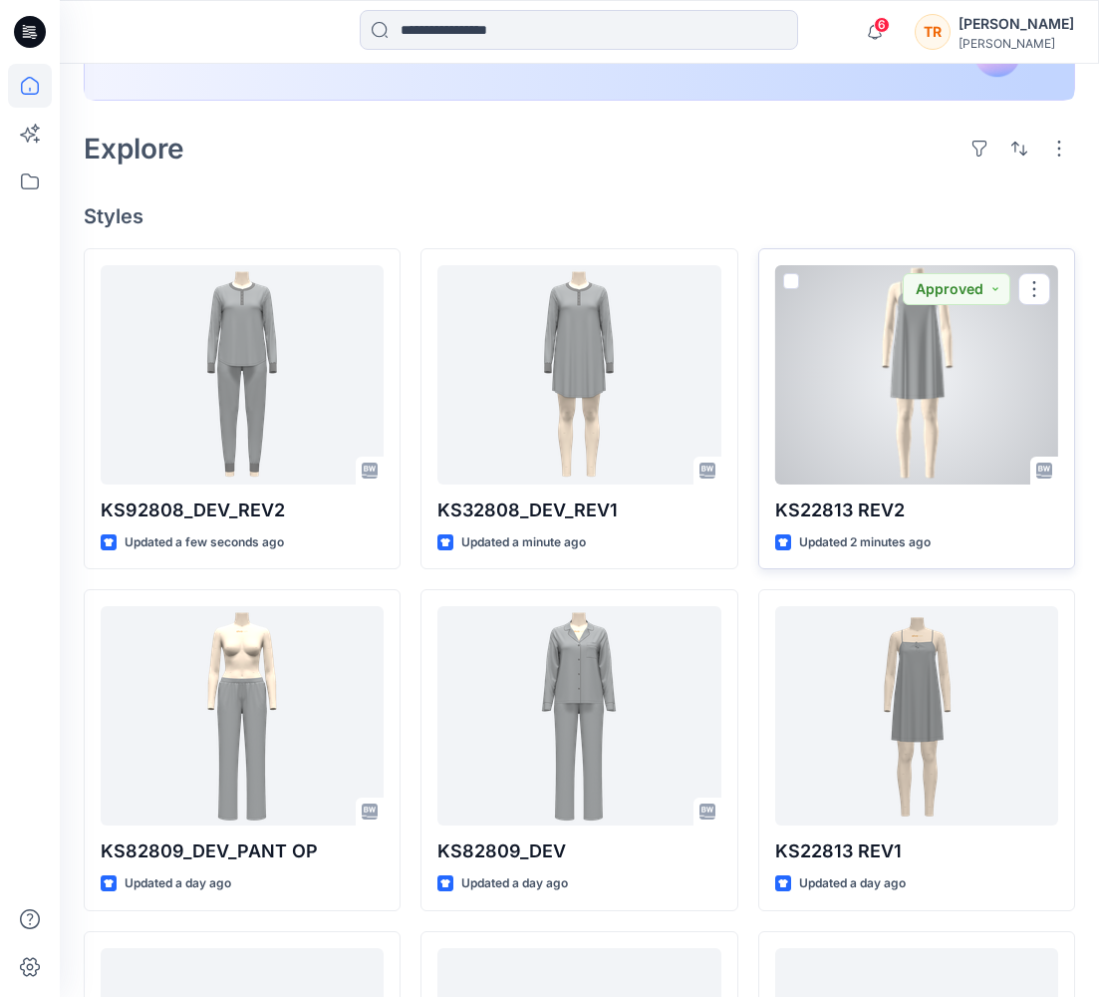
scroll to position [426, 0]
